Goal: Task Accomplishment & Management: Use online tool/utility

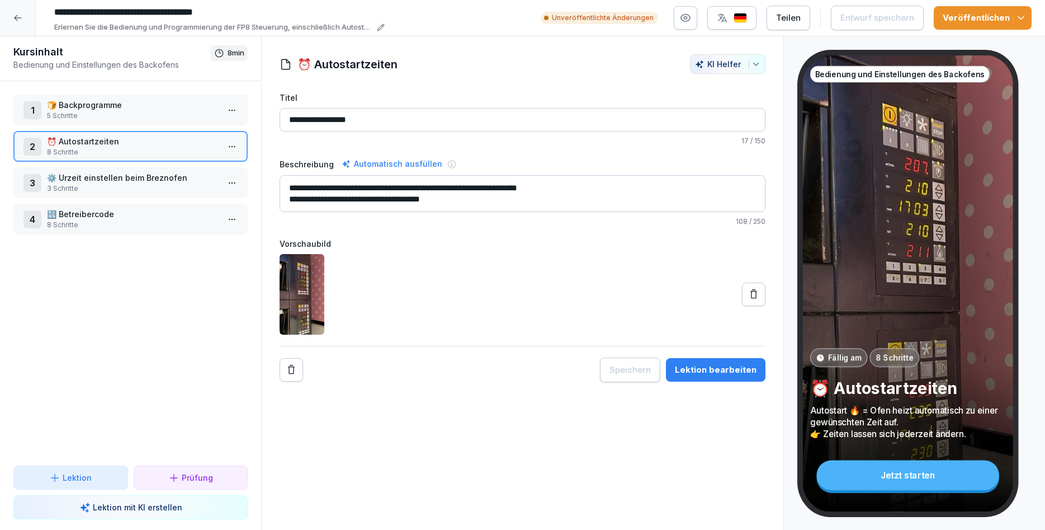
click at [58, 355] on div "1 🍞 Backprogramme 5 Schritte 2 ⏰ Autostartzeiten 8 Schritte 3 ⚙️ Urzeit einstel…" at bounding box center [130, 273] width 261 height 384
click at [704, 379] on button "Lektion bearbeiten" at bounding box center [716, 369] width 100 height 23
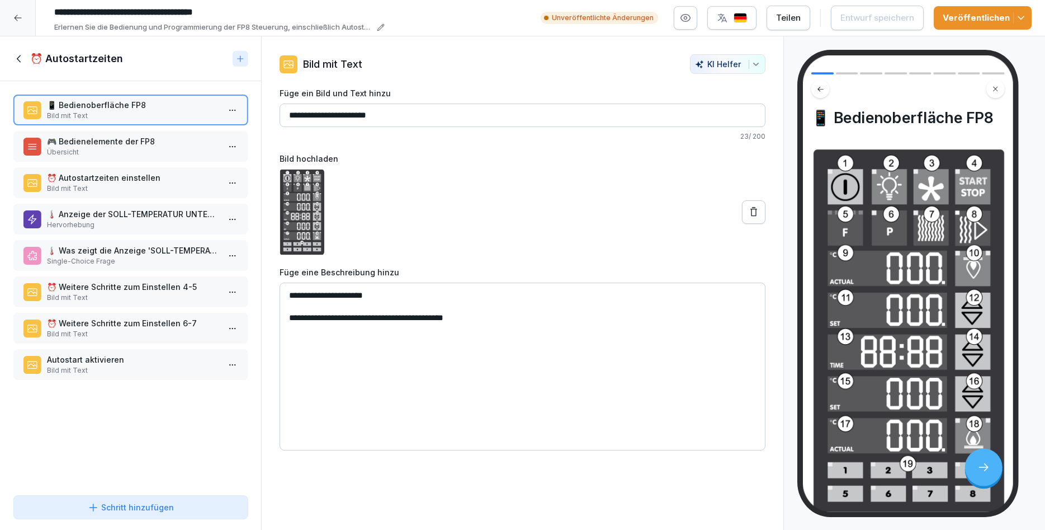
click at [88, 147] on p "Übersicht" at bounding box center [133, 152] width 172 height 10
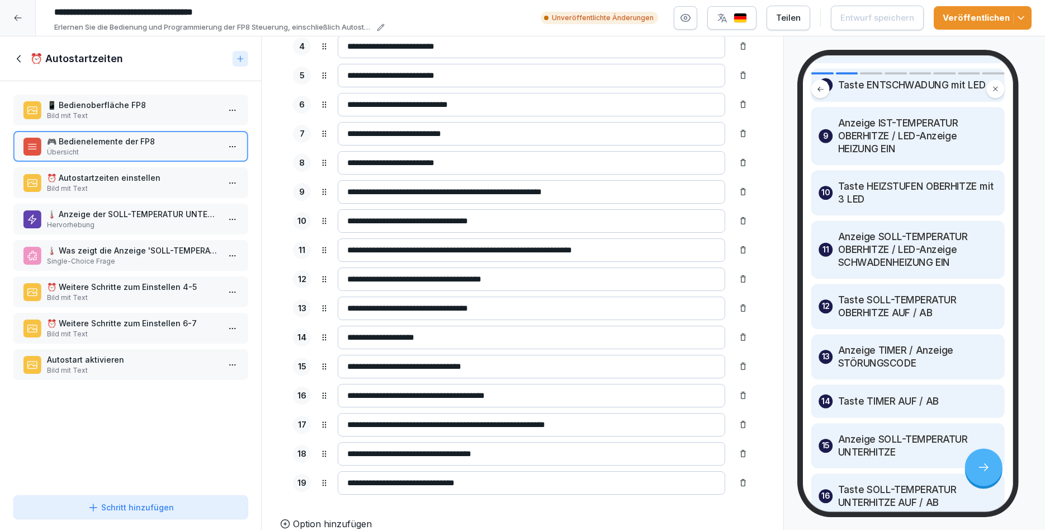
scroll to position [652, 0]
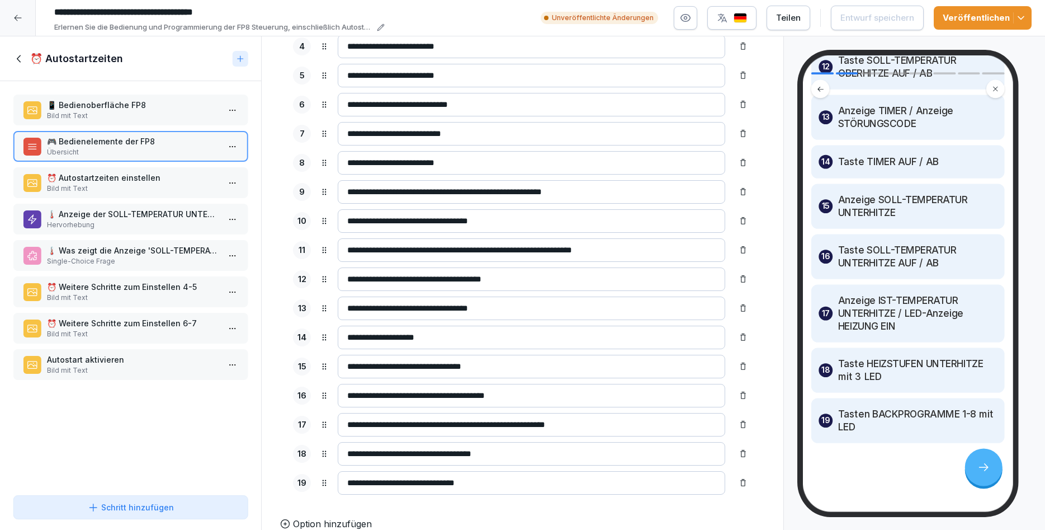
click at [117, 191] on p "Bild mit Text" at bounding box center [133, 188] width 172 height 10
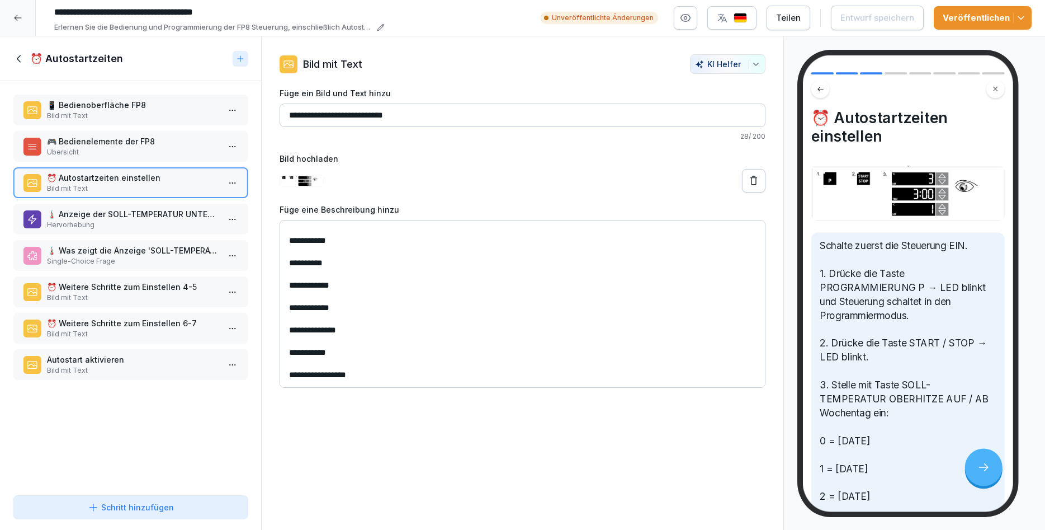
scroll to position [104, 0]
click at [129, 217] on p "🌡️ Anzeige der SOLL-TEMPERATUR UNTERHITZE" at bounding box center [133, 214] width 172 height 12
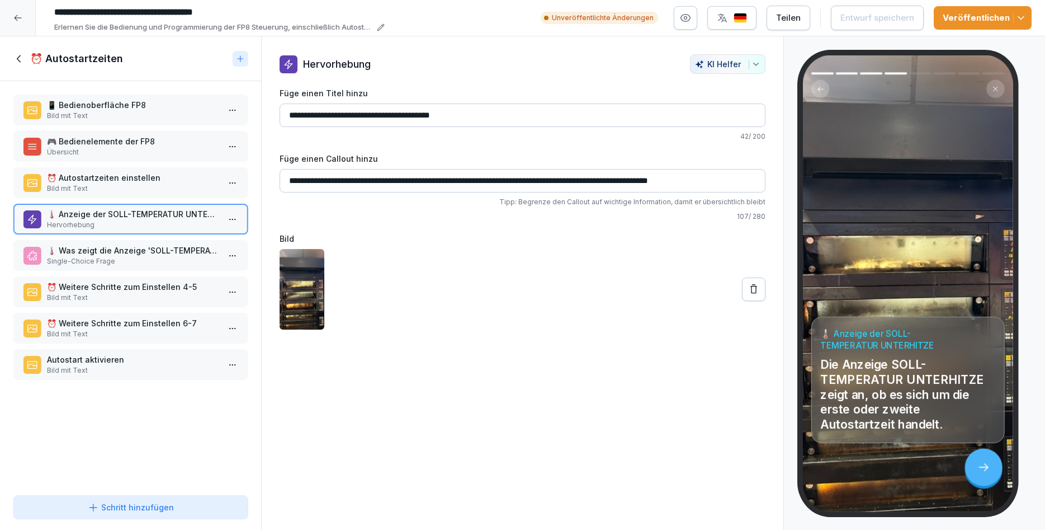
click at [134, 257] on p "Single-Choice Frage" at bounding box center [133, 261] width 172 height 10
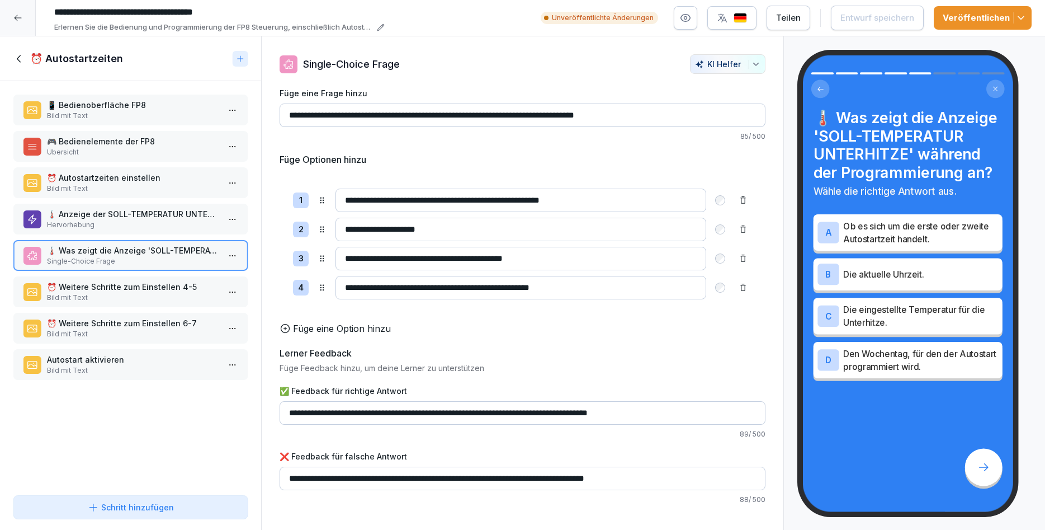
click at [125, 294] on p "Bild mit Text" at bounding box center [133, 297] width 172 height 10
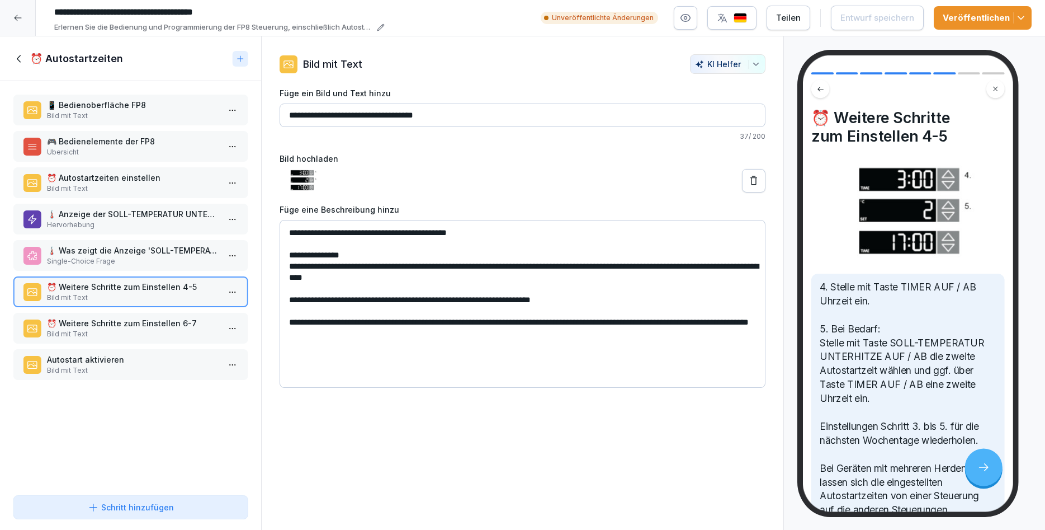
click at [139, 336] on p "Bild mit Text" at bounding box center [133, 334] width 172 height 10
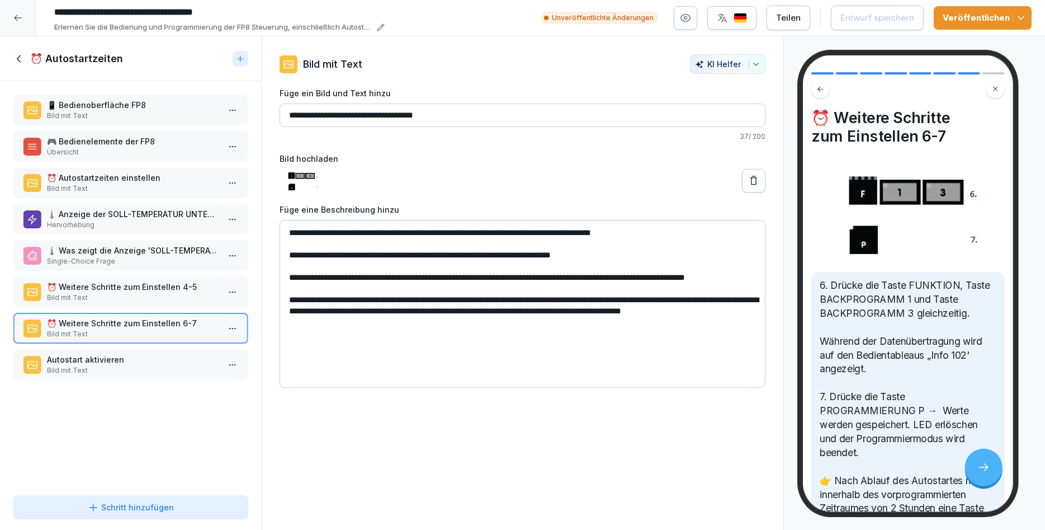
click at [115, 367] on p "Bild mit Text" at bounding box center [133, 370] width 172 height 10
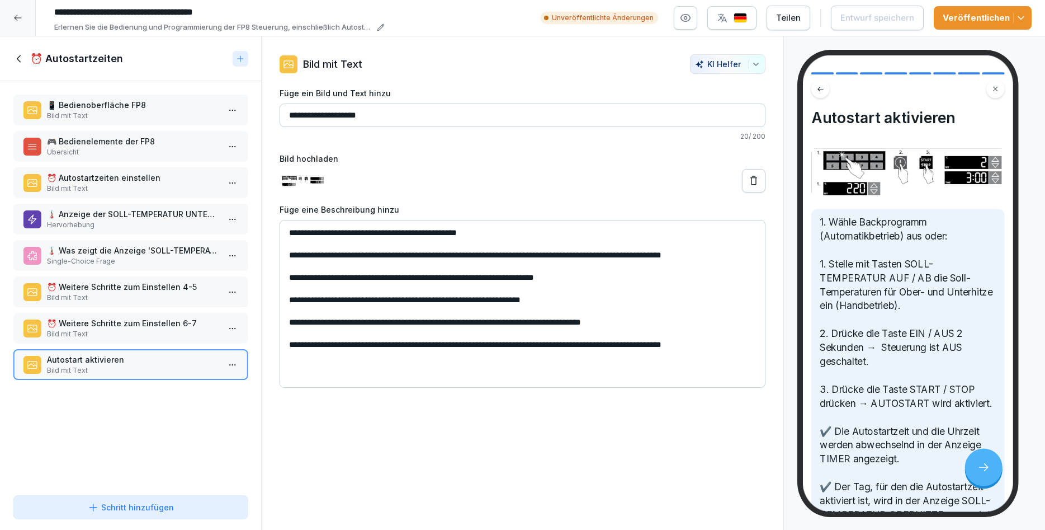
click at [14, 59] on icon at bounding box center [19, 59] width 12 height 12
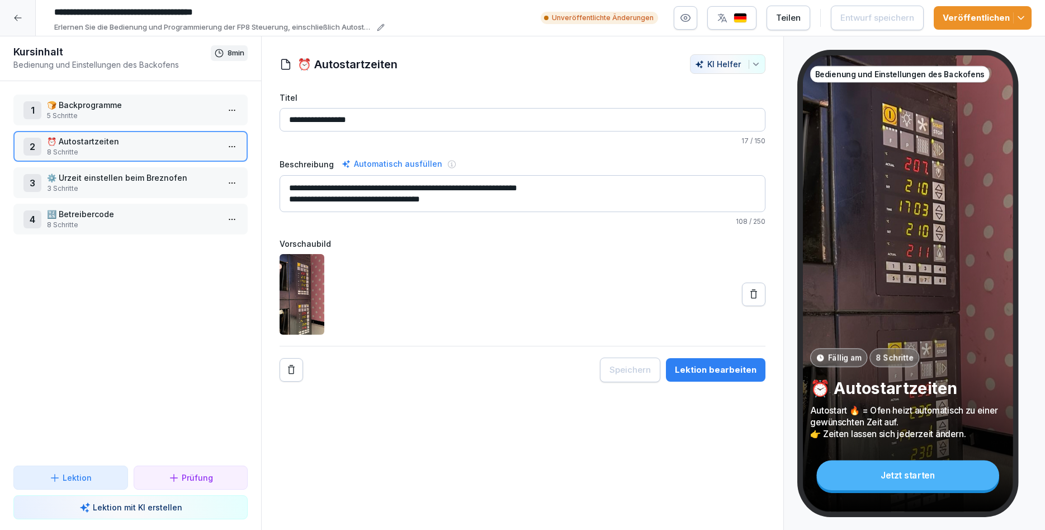
click at [125, 116] on p "5 Schritte" at bounding box center [133, 116] width 172 height 10
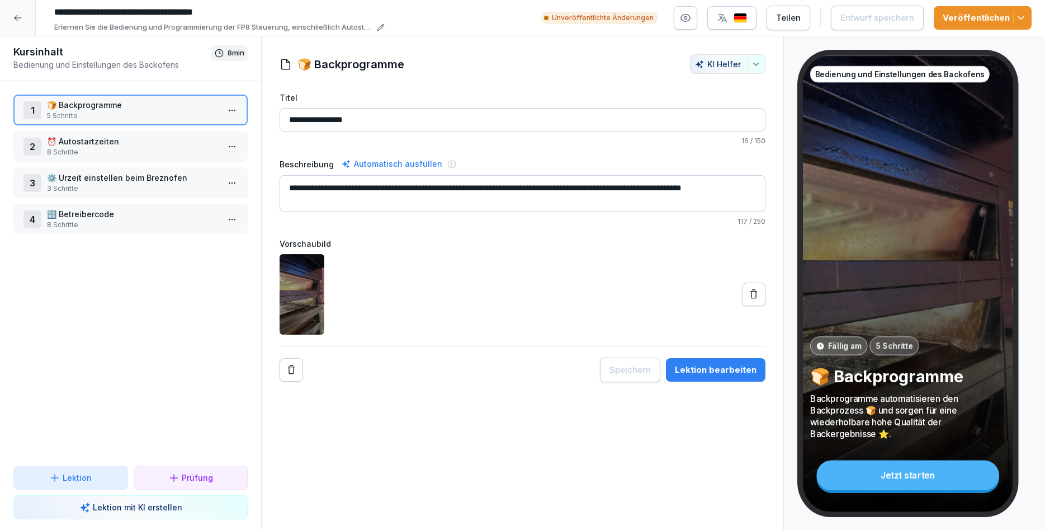
click at [232, 107] on html "**********" at bounding box center [522, 265] width 1045 height 530
click at [218, 135] on div "Schritte bearbeiten" at bounding box center [191, 132] width 86 height 12
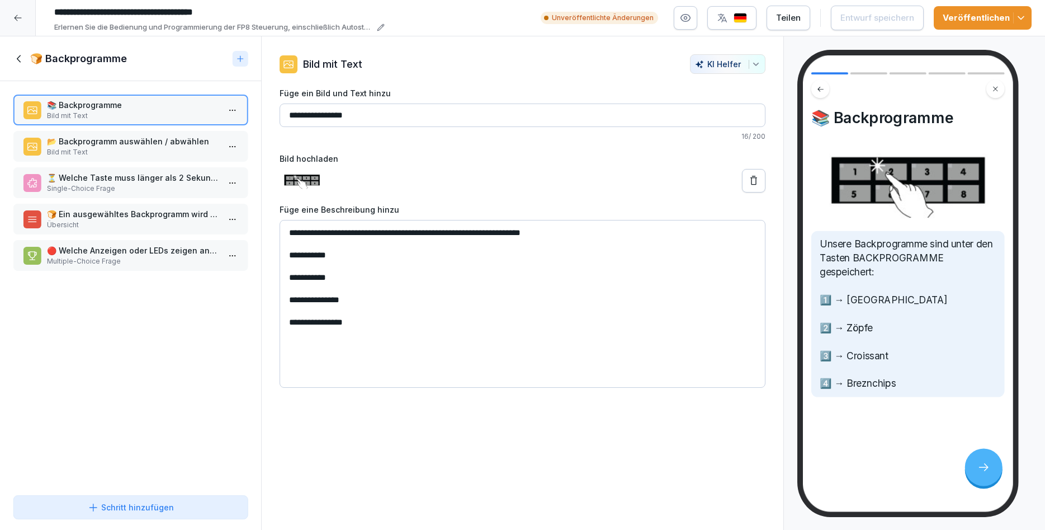
click at [170, 144] on p "📂 Backprogramm auswählen / abwählen" at bounding box center [133, 141] width 172 height 12
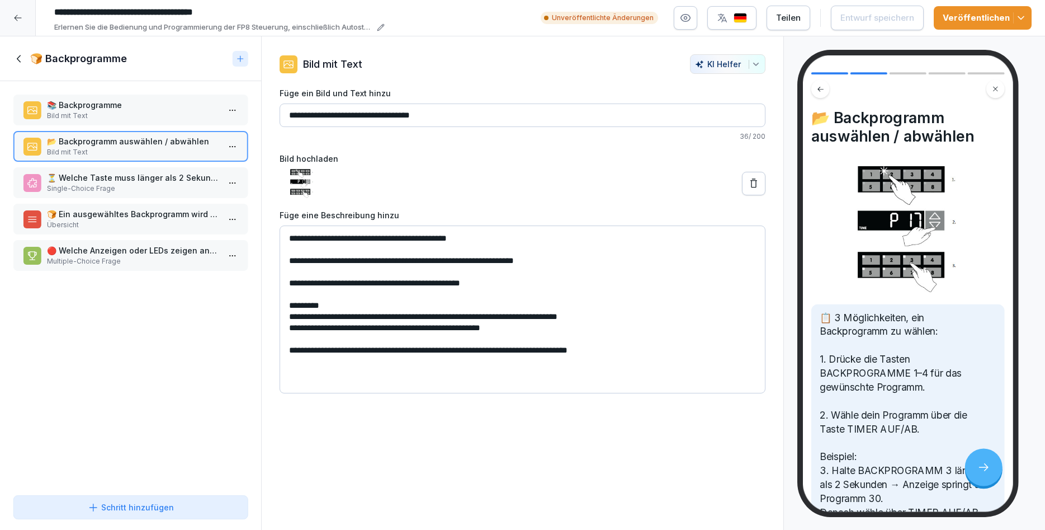
click at [150, 185] on p "Single-Choice Frage" at bounding box center [133, 188] width 172 height 10
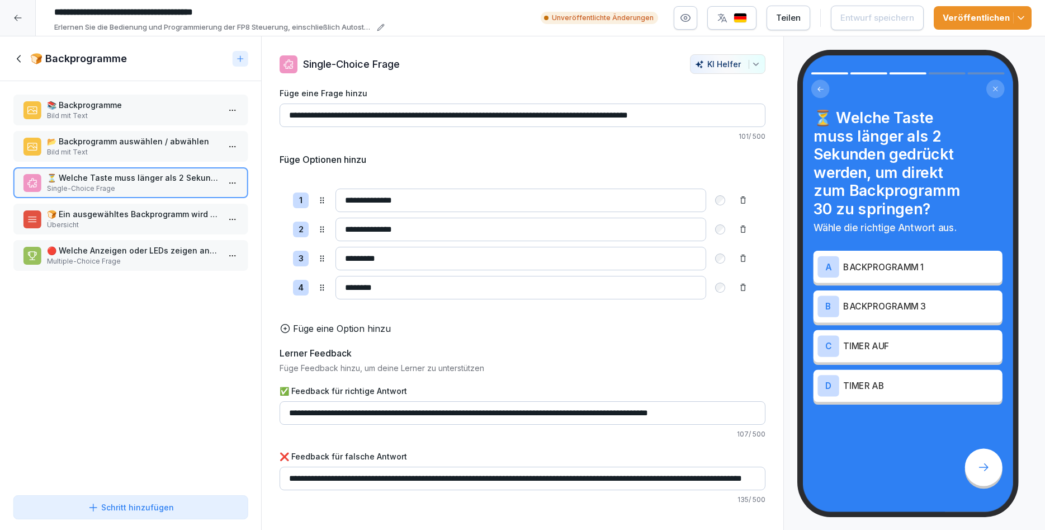
click at [137, 219] on p "🍞 Ein ausgewähltes Backprogramm wird wie folgt dargestellt" at bounding box center [133, 214] width 172 height 12
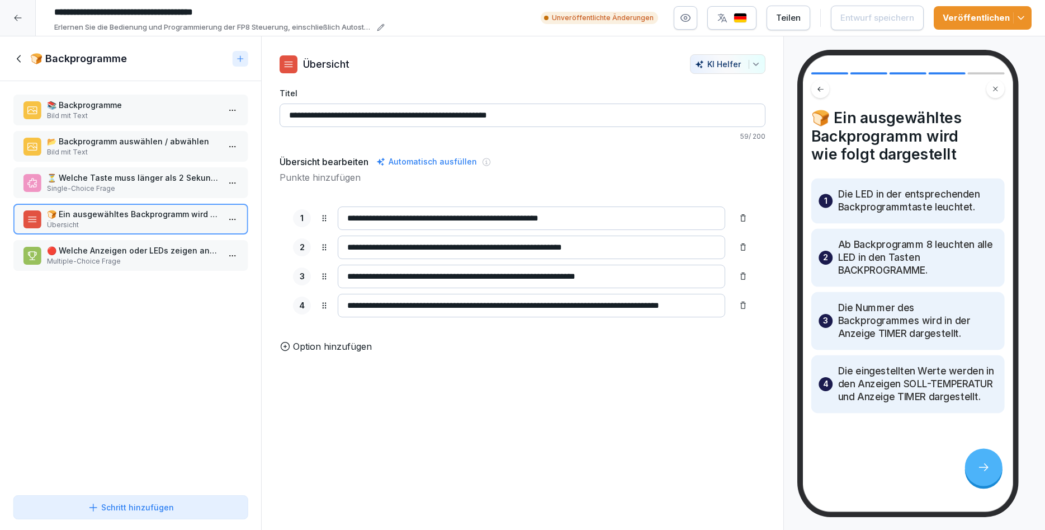
click at [110, 247] on p "🔴 Welche Anzeigen oder LEDs zeigen an, dass ein Backprogramm ausgewählt wurde?" at bounding box center [133, 250] width 172 height 12
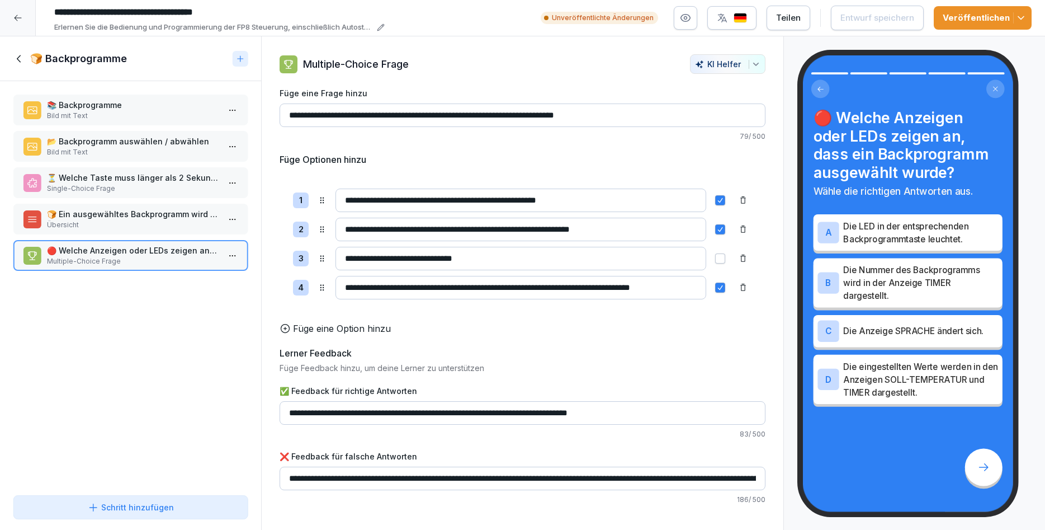
click at [22, 55] on icon at bounding box center [19, 59] width 12 height 12
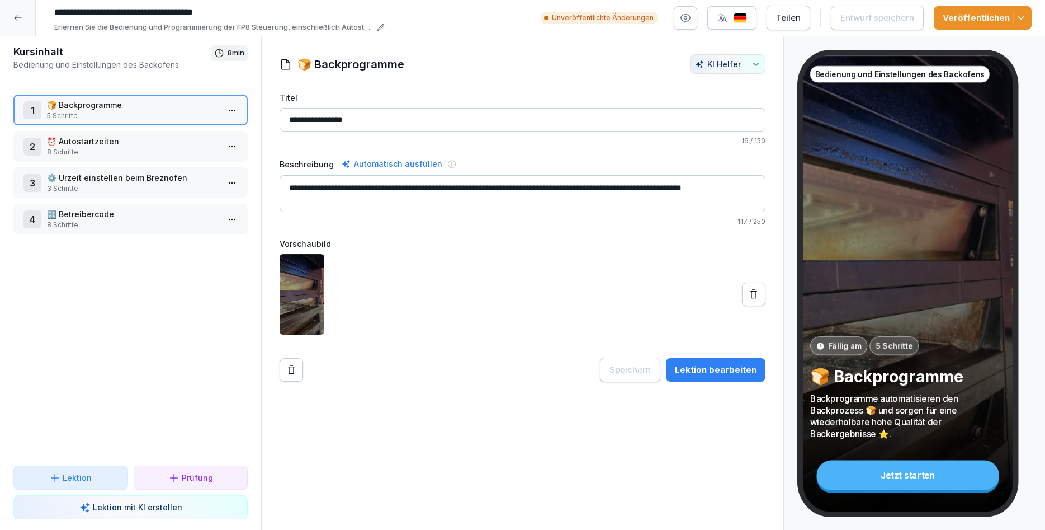
click at [87, 229] on p "8 Schritte" at bounding box center [133, 225] width 172 height 10
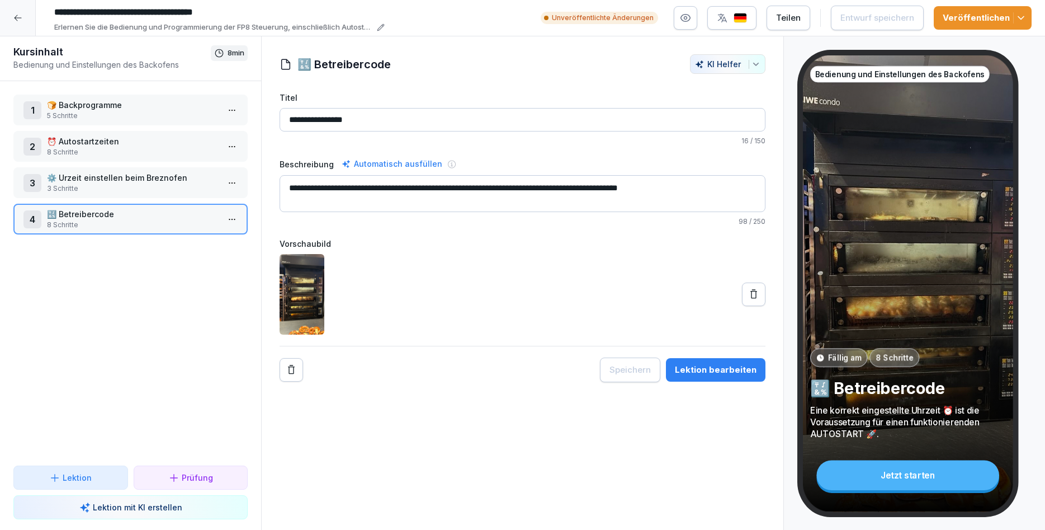
click at [235, 216] on html "**********" at bounding box center [522, 265] width 1045 height 530
click at [215, 237] on div "Schritte bearbeiten" at bounding box center [191, 241] width 86 height 12
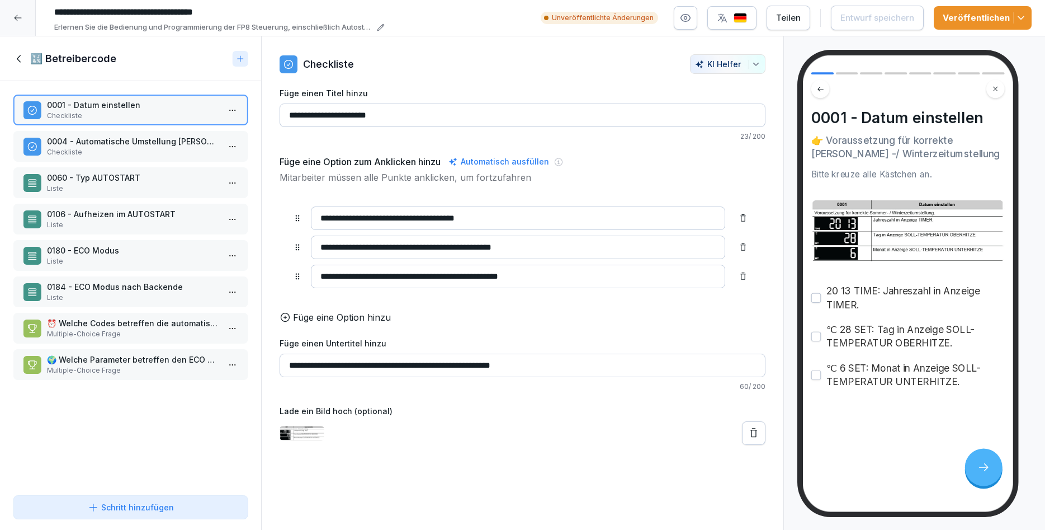
click at [122, 137] on p "0004 - Automatische Umstellung Sommer-/Winterzeit" at bounding box center [133, 141] width 172 height 12
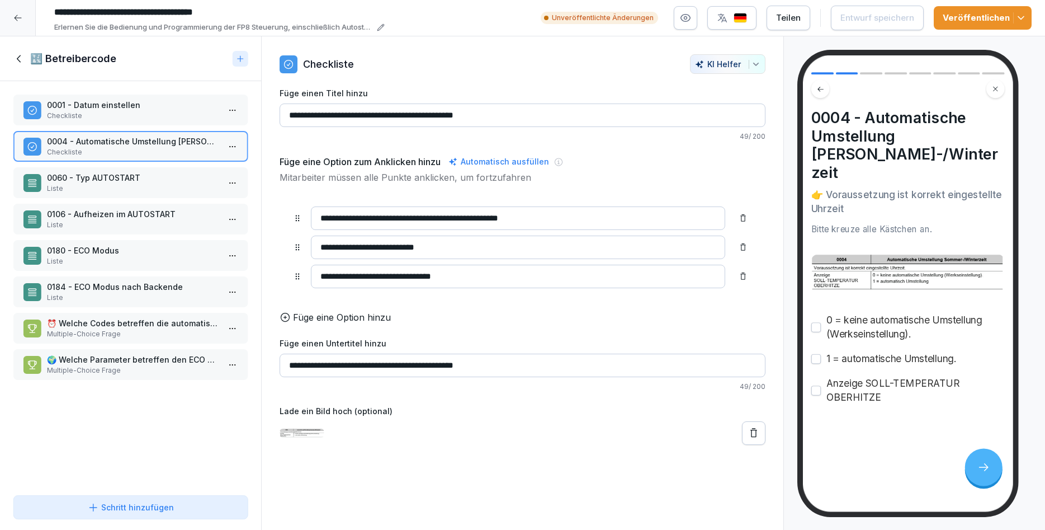
click at [122, 137] on p "0004 - Automatische Umstellung Sommer-/Winterzeit" at bounding box center [133, 141] width 172 height 12
click at [138, 177] on p "0060 - Typ AUTOSTART" at bounding box center [133, 178] width 172 height 12
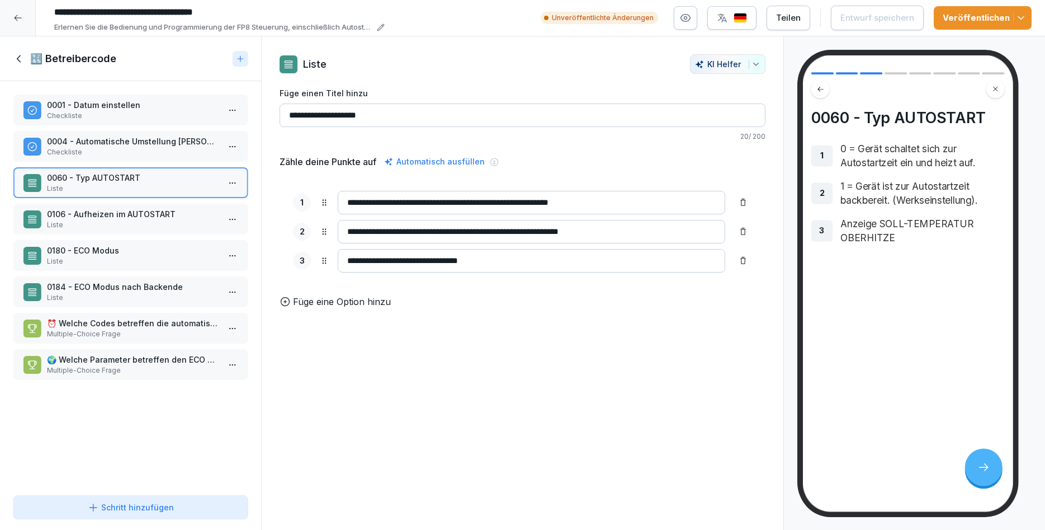
click at [145, 225] on p "Liste" at bounding box center [133, 225] width 172 height 10
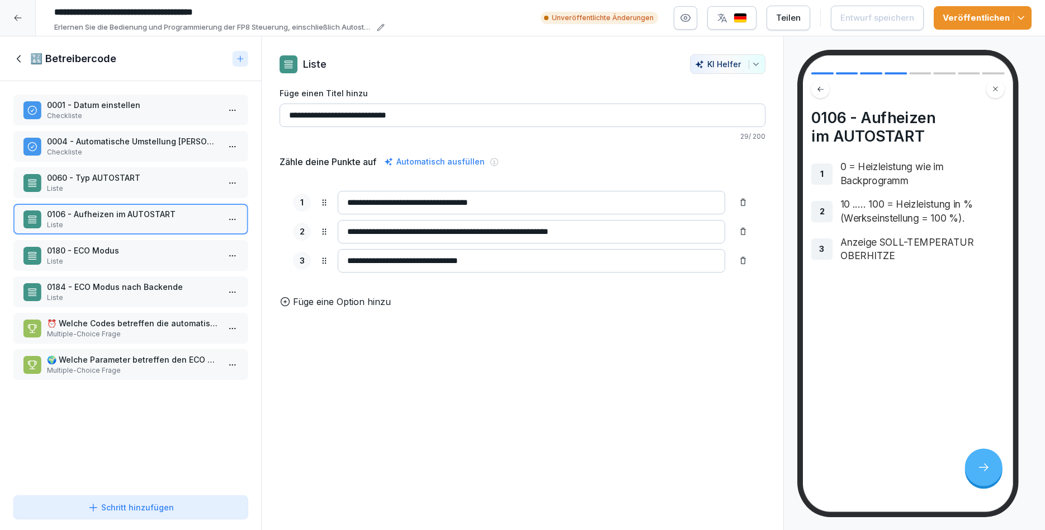
click at [138, 251] on p "0180 - ECO Modus" at bounding box center [133, 250] width 172 height 12
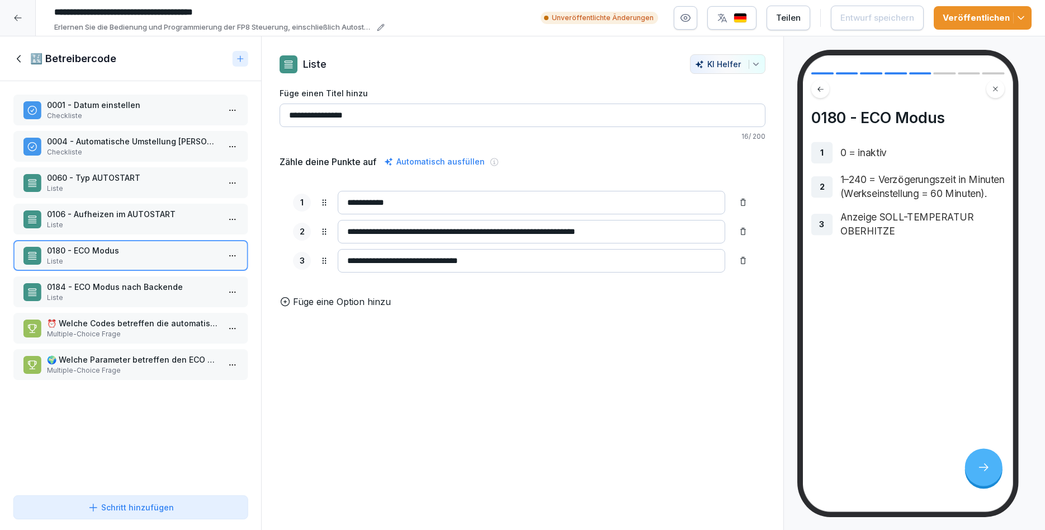
click at [134, 291] on p "0184 - ECO Modus nach Backende" at bounding box center [133, 287] width 172 height 12
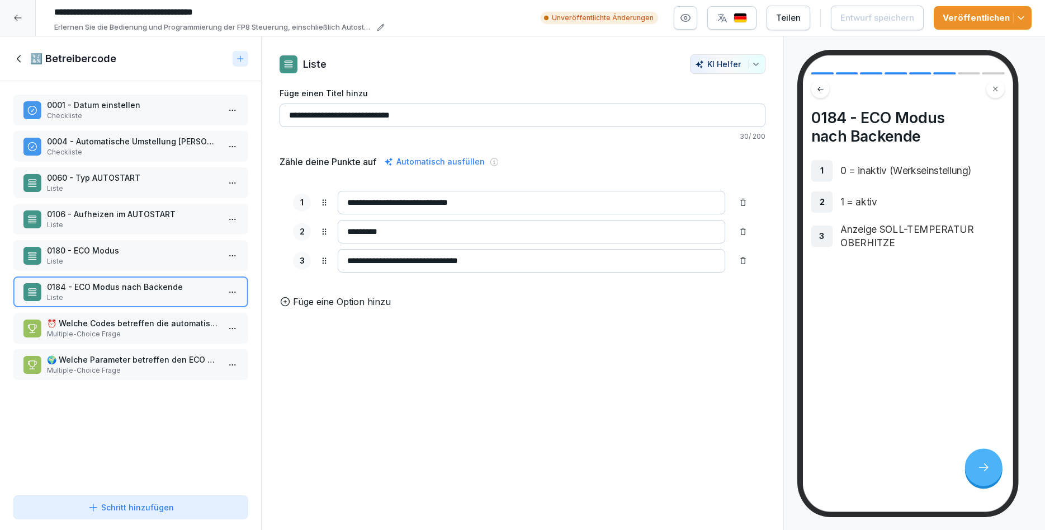
click at [122, 328] on p "⏰ Welche Codes betreffen die automatische Sommer-/Winterzeitumstellung?" at bounding box center [133, 323] width 172 height 12
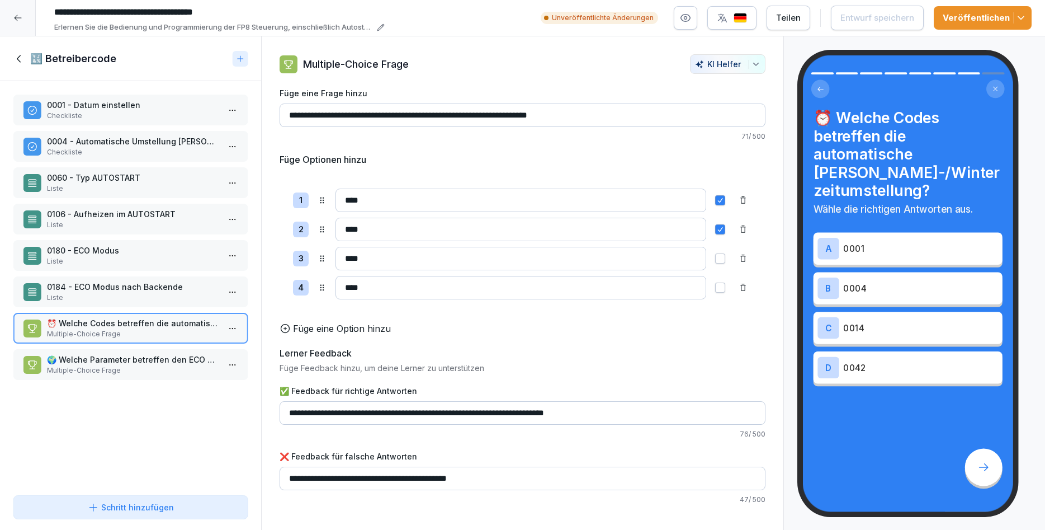
click at [114, 356] on p "🌍 Welche Parameter betreffen den ECO Modus?" at bounding box center [133, 359] width 172 height 12
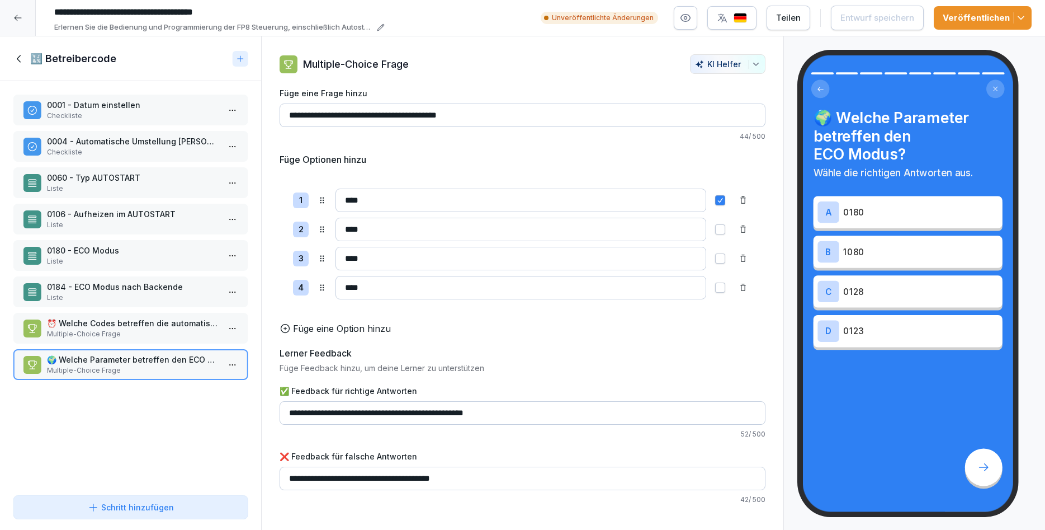
click at [22, 68] on div "🔣 Betreibercode" at bounding box center [130, 58] width 261 height 45
click at [18, 56] on icon at bounding box center [19, 59] width 12 height 12
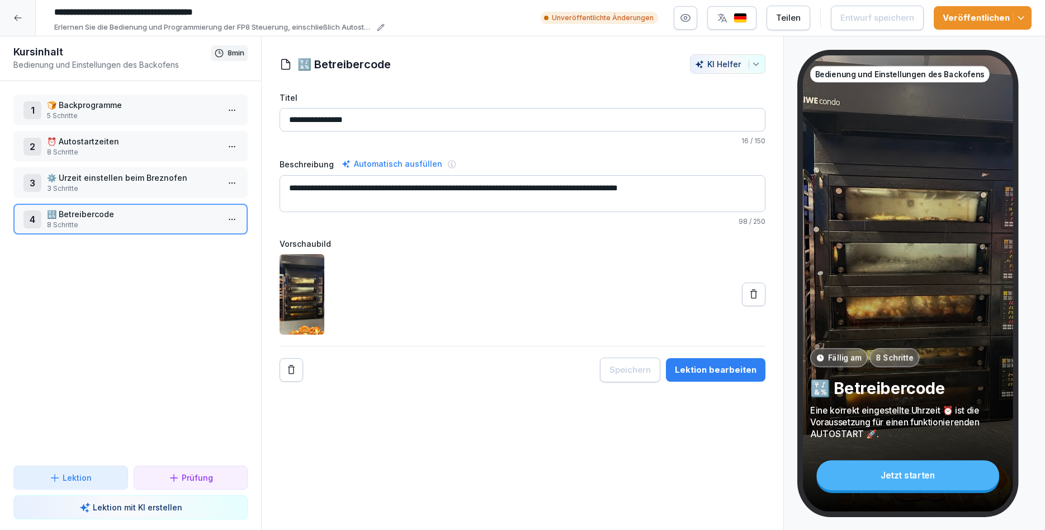
click at [21, 23] on div at bounding box center [18, 18] width 36 height 36
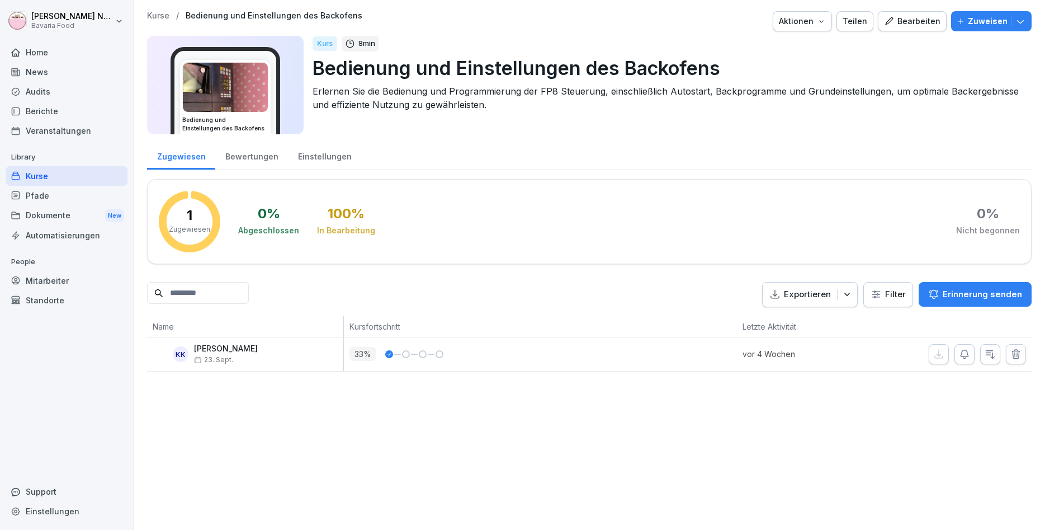
click at [54, 54] on div "Home" at bounding box center [67, 53] width 122 height 20
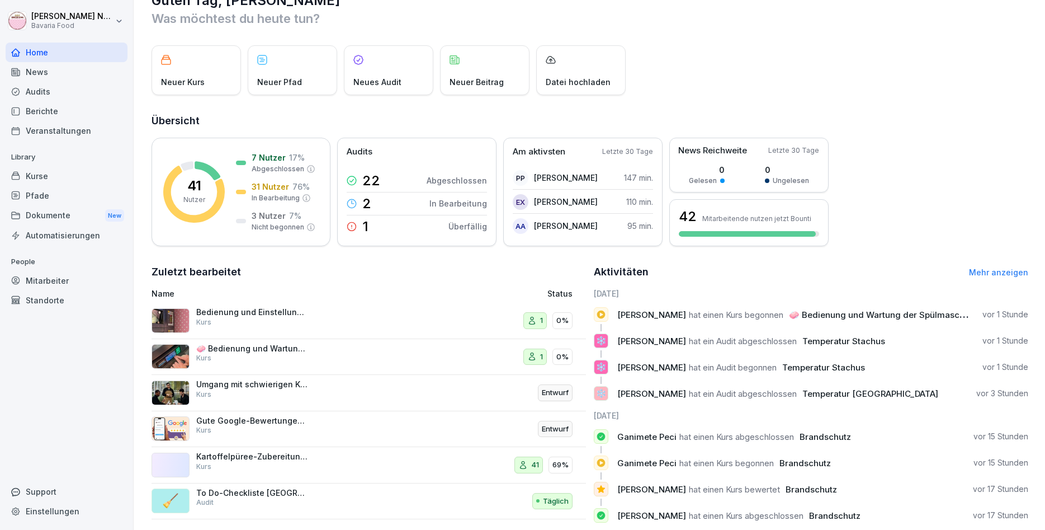
scroll to position [50, 0]
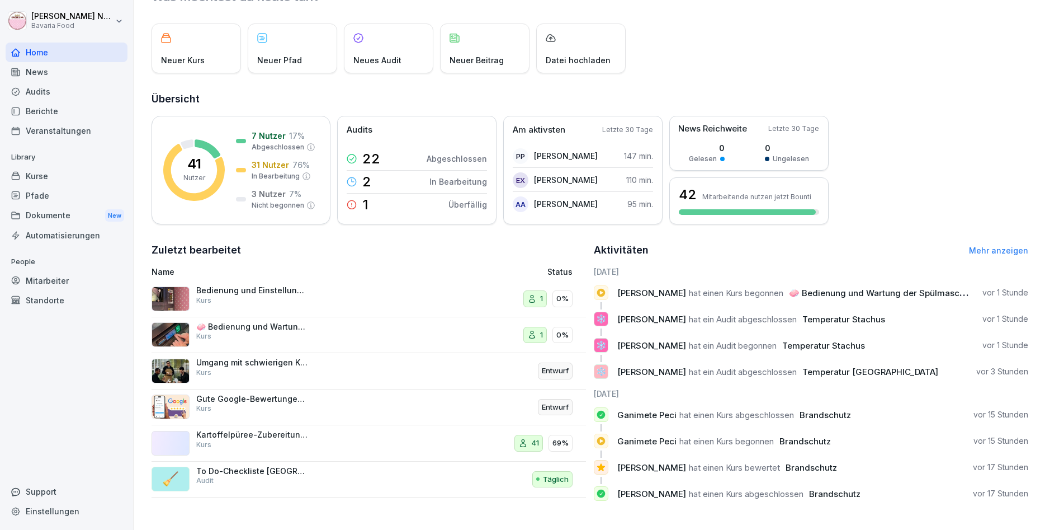
click at [256, 373] on div "Umgang mit schwierigen Kunden Kurs" at bounding box center [252, 367] width 112 height 20
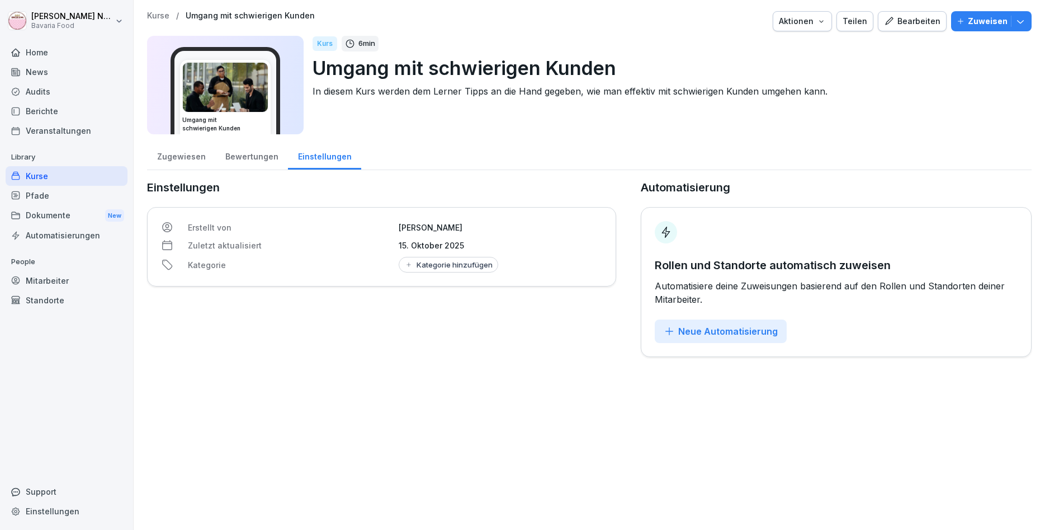
click at [918, 17] on div "Bearbeiten" at bounding box center [912, 21] width 56 height 12
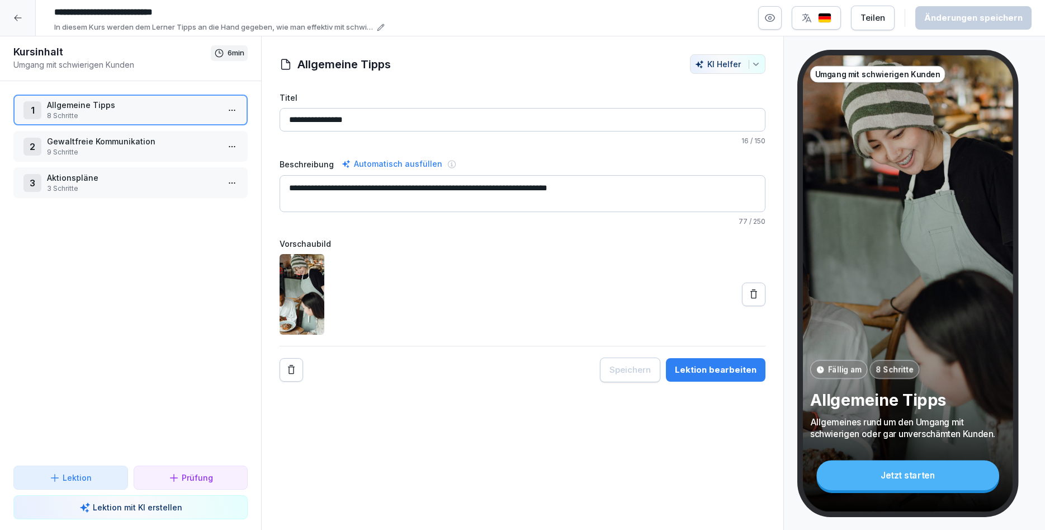
click at [232, 112] on html "**********" at bounding box center [522, 265] width 1045 height 530
click at [206, 135] on div "Schritte bearbeiten" at bounding box center [191, 132] width 86 height 12
